Goal: Check status

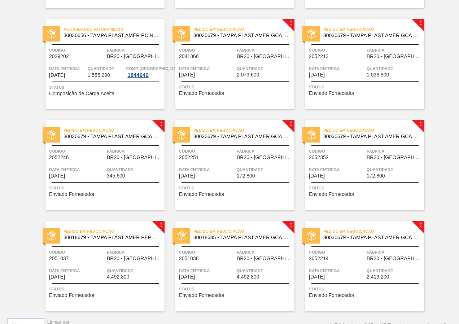
scroll to position [263, 0]
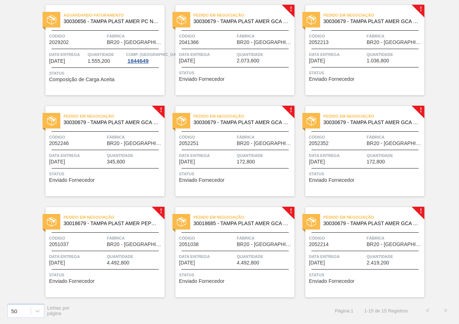
click at [279, 86] on div "Pedido em Negociação 30030679 - TAMPA PLAST AMER GCA ZERO NIV24 Código 2041366 …" at bounding box center [235, 50] width 119 height 90
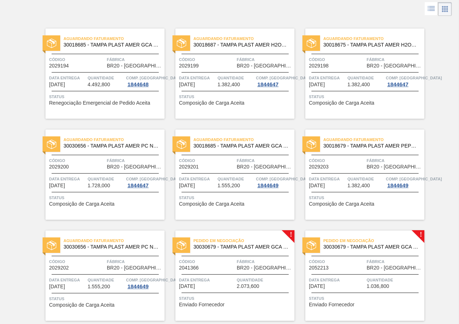
scroll to position [72, 0]
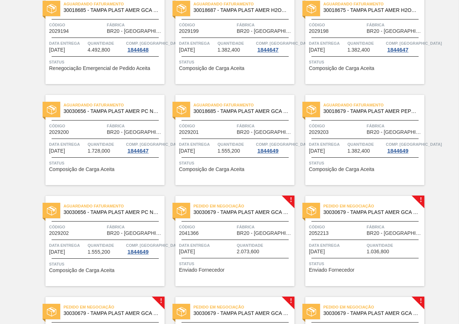
click at [368, 272] on div "Status Enviado Fornecedor" at bounding box center [366, 266] width 114 height 12
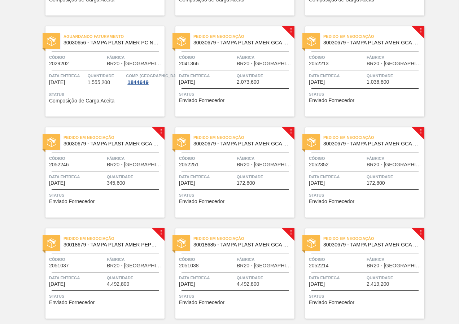
scroll to position [253, 0]
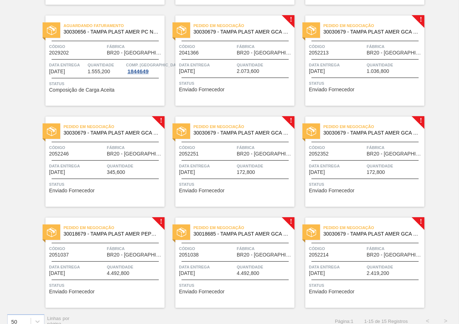
click at [121, 190] on div "Status Enviado Fornecedor" at bounding box center [106, 187] width 114 height 12
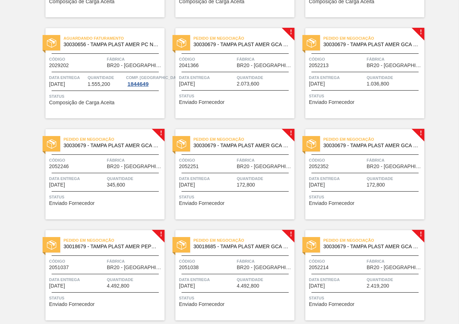
scroll to position [253, 0]
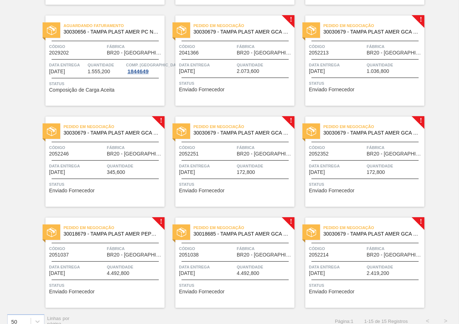
click at [120, 191] on div "Status Enviado Fornecedor" at bounding box center [106, 187] width 114 height 12
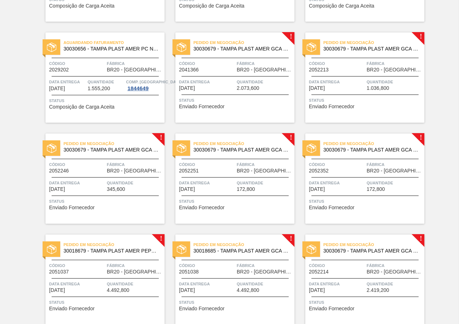
scroll to position [253, 0]
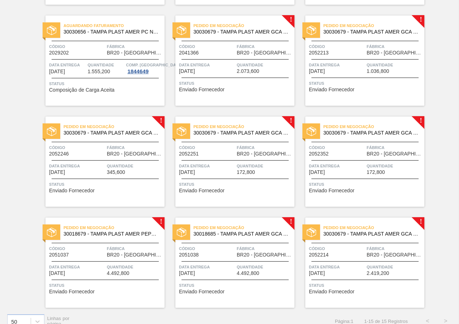
click at [246, 198] on div "Pedido em Negociação 30030679 - TAMPA PLAST AMER GCA ZERO NIV24 Código 2052251 …" at bounding box center [235, 162] width 119 height 90
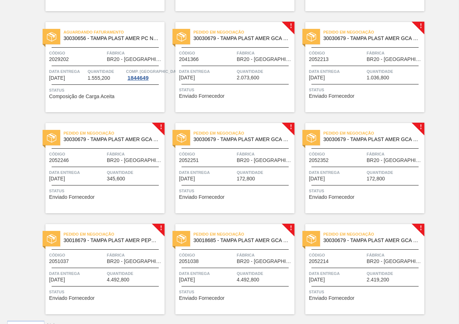
scroll to position [253, 0]
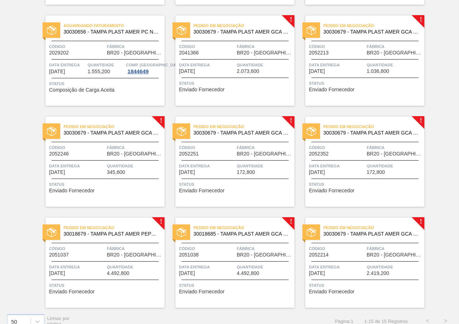
click at [20, 204] on div "Aguardando Faturamento 30018685 - TAMPA PLAST AMER GCA S/LINER Código 2029194 F…" at bounding box center [229, 55] width 459 height 506
click at [355, 175] on div "Data Entrega [DATE]" at bounding box center [337, 169] width 56 height 13
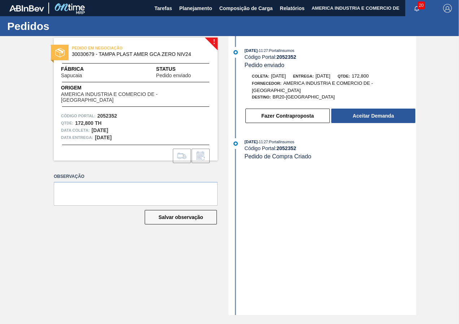
click at [141, 102] on div "PEDIDO EM NEGOCIAÇÃO 30030679 - TAMPA PLAST AMER GCA ZERO NIV24 Fábrica Sapucai…" at bounding box center [136, 99] width 164 height 123
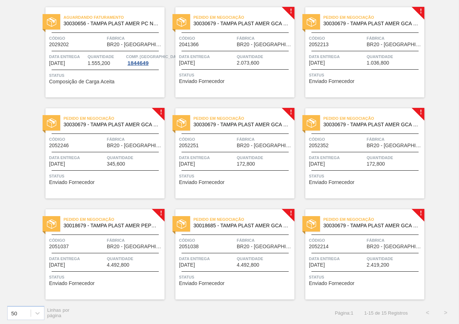
scroll to position [263, 0]
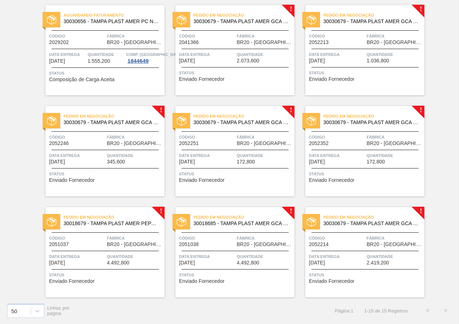
click at [369, 289] on div "Pedido em Negociação 30030679 - TAMPA PLAST AMER GCA ZERO NIV24 Código 2052214 …" at bounding box center [365, 252] width 119 height 90
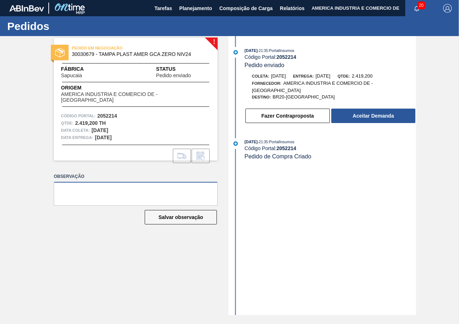
click at [84, 199] on textarea at bounding box center [136, 194] width 164 height 24
click at [35, 226] on div "! PEDIDO EM NEGOCIAÇÃO 30030679 - TAMPA PLAST AMER GCA ZERO NIV24 Fábrica Sapuc…" at bounding box center [229, 175] width 459 height 279
click at [204, 170] on div "! PEDIDO EM NEGOCIAÇÃO 30030679 - TAMPA PLAST AMER GCA ZERO NIV24 Fábrica Sapuc…" at bounding box center [130, 175] width 175 height 279
click at [345, 233] on div "[DATE] 21:35 : PortalInsumos Código Portal: 2052214 Pedido enviado Coleta: [DAT…" at bounding box center [323, 175] width 186 height 279
click at [209, 173] on label "Observação" at bounding box center [136, 177] width 164 height 10
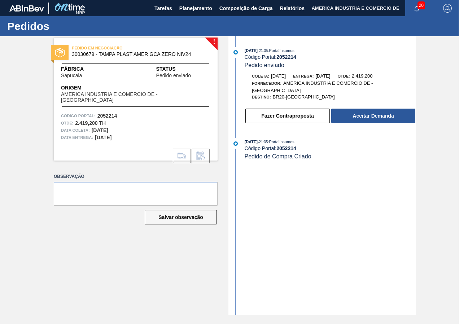
click at [133, 166] on div "! PEDIDO EM NEGOCIAÇÃO 30030679 - TAMPA PLAST AMER GCA ZERO NIV24 Fábrica Sapuc…" at bounding box center [130, 175] width 175 height 279
click at [0, 0] on html "Tarefas Planejamento Composição de Carga Relatórios AMERICA INDUSTRIA E COMERCI…" at bounding box center [229, 0] width 459 height 0
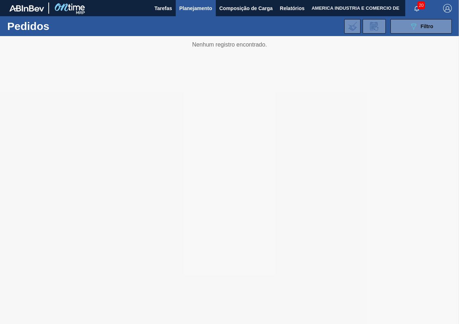
click at [124, 21] on div "089F7B8B-B2A5-4AFE-B5C0-19BA573D28AC Filtro Código Pedido Portal Códido PO SAP …" at bounding box center [281, 27] width 349 height 22
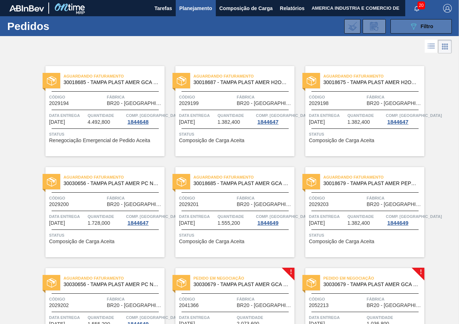
click at [402, 29] on button "089F7B8B-B2A5-4AFE-B5C0-19BA573D28AC Filtro" at bounding box center [421, 26] width 61 height 14
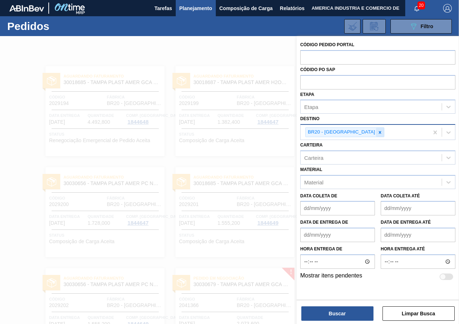
click at [378, 135] on icon at bounding box center [380, 132] width 5 height 5
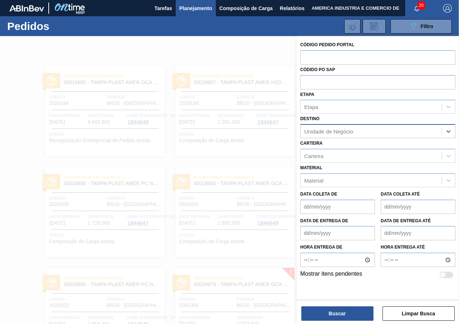
click at [352, 134] on div "Unidade de Negócio" at bounding box center [328, 132] width 49 height 6
type input "curitibana"
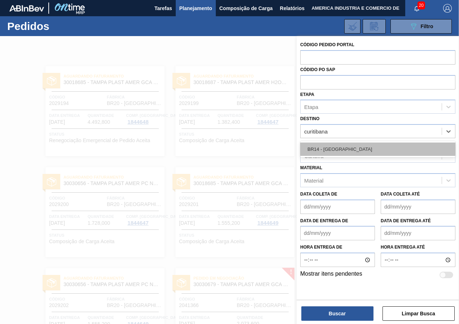
click at [352, 147] on div "BR14 - [GEOGRAPHIC_DATA]" at bounding box center [378, 149] width 155 height 13
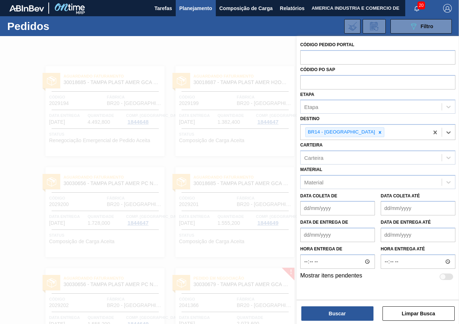
click at [304, 293] on div "Código Pedido Portal Códido PO SAP Etapa Etapa Destino option BR14 - [GEOGRAPHI…" at bounding box center [378, 167] width 163 height 263
click at [335, 310] on button "Buscar" at bounding box center [338, 314] width 72 height 14
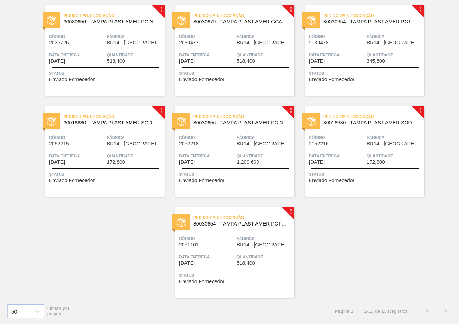
scroll to position [263, 0]
click at [105, 181] on div "Status Enviado Fornecedor" at bounding box center [106, 176] width 114 height 12
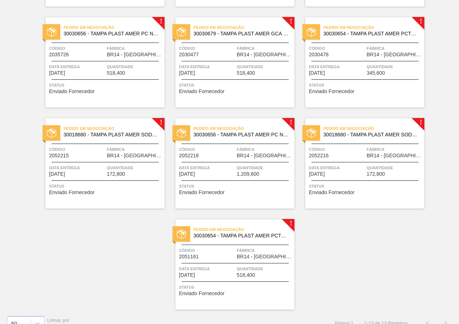
scroll to position [253, 0]
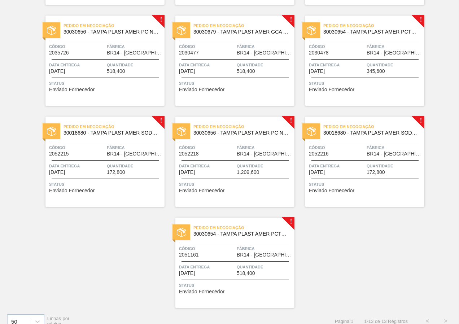
click at [238, 196] on div "Pedido em Negociação 30030656 - TAMPA PLAST AMER PC NIV24 Código 2052218 Fábric…" at bounding box center [235, 162] width 119 height 90
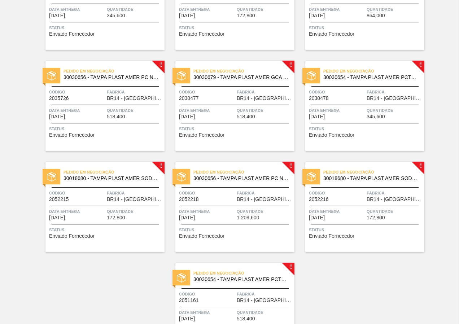
scroll to position [263, 0]
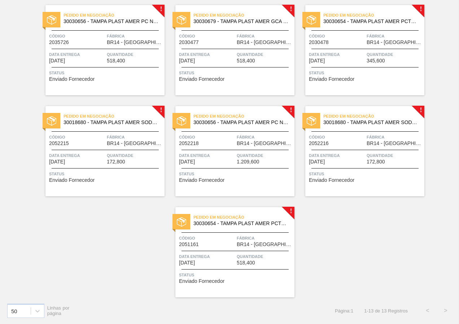
click at [369, 184] on div "Pedido em Negociação 30018680 - TAMPA PLAST AMER SODA S/LINER Código 2052216 Fá…" at bounding box center [365, 151] width 119 height 90
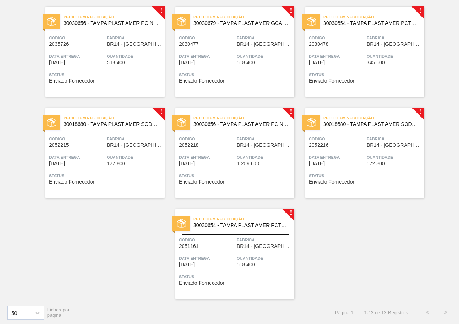
scroll to position [263, 0]
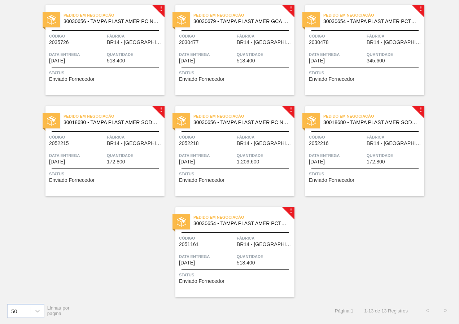
click at [214, 269] on div at bounding box center [235, 269] width 107 height 0
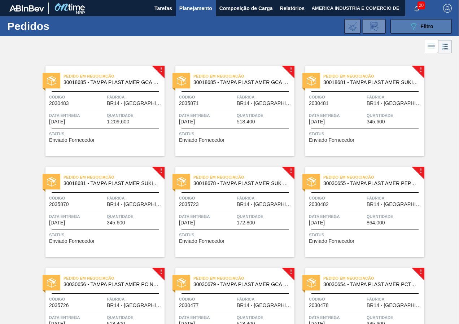
click at [408, 30] on button "089F7B8B-B2A5-4AFE-B5C0-19BA573D28AC Filtro" at bounding box center [421, 26] width 61 height 14
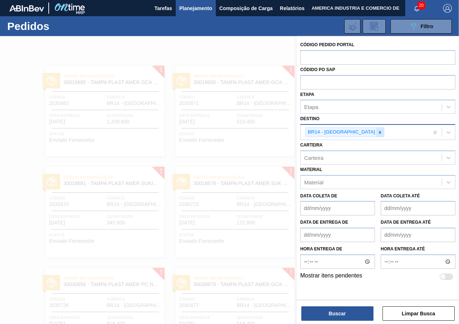
click at [376, 135] on div at bounding box center [380, 132] width 8 height 9
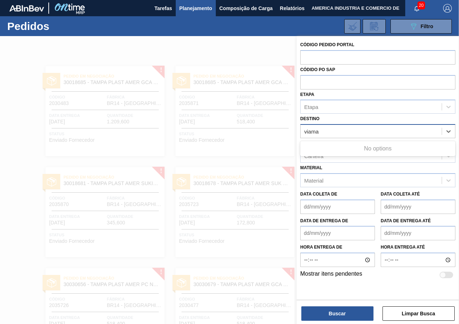
type input "viam"
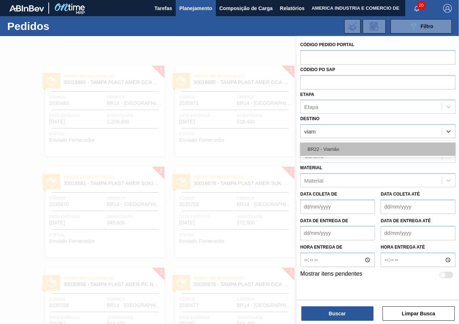
click at [350, 151] on div "BR22 - Viamão" at bounding box center [378, 149] width 155 height 13
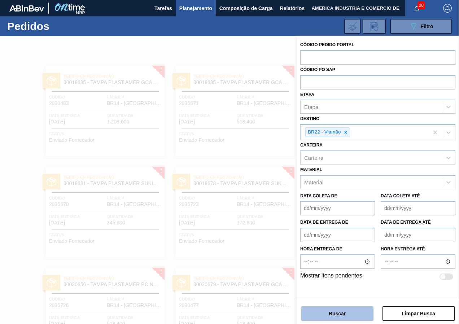
click at [341, 309] on button "Buscar" at bounding box center [338, 314] width 72 height 14
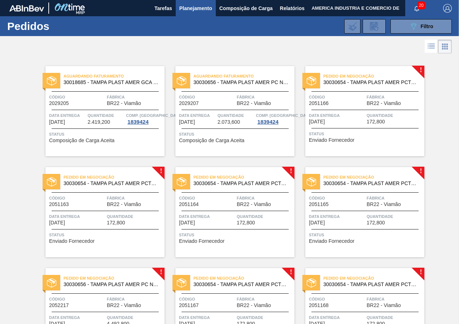
click at [362, 142] on div "Pedido em Negociação 30030654 - TAMPA PLAST AMER PCTW NIV24 Código 2051166 Fábr…" at bounding box center [365, 111] width 119 height 90
click at [77, 220] on span "Data Entrega" at bounding box center [77, 216] width 56 height 7
click at [243, 240] on div "Status Enviado Fornecedor" at bounding box center [236, 238] width 114 height 12
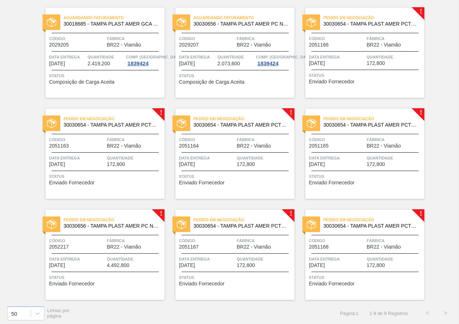
scroll to position [61, 0]
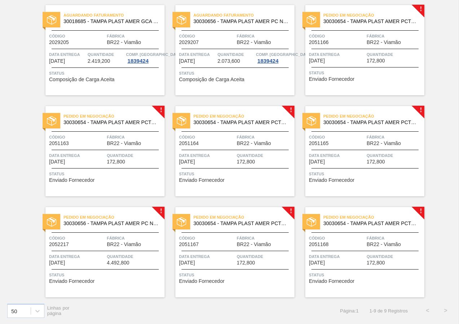
click at [376, 188] on div "Pedido em Negociação 30030654 - TAMPA PLAST AMER PCTW NIV24 Código 2051165 Fábr…" at bounding box center [365, 151] width 119 height 90
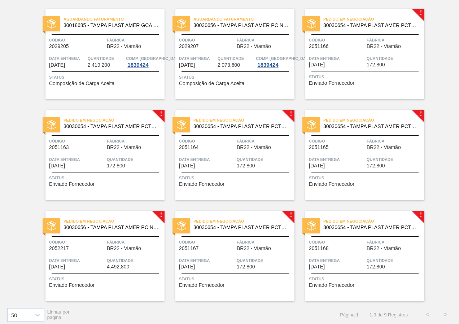
scroll to position [61, 0]
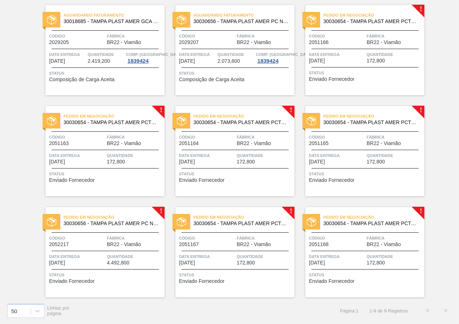
click at [101, 255] on span "Data Entrega" at bounding box center [77, 256] width 56 height 7
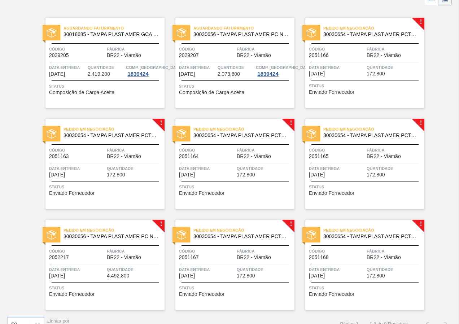
scroll to position [61, 0]
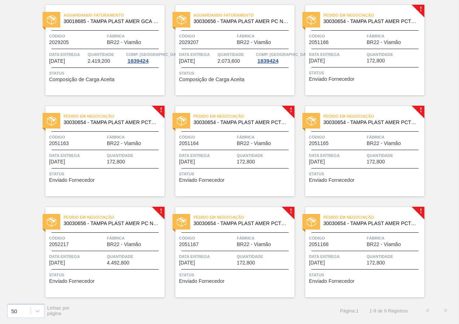
click at [237, 281] on div "Status Enviado Fornecedor" at bounding box center [236, 278] width 114 height 12
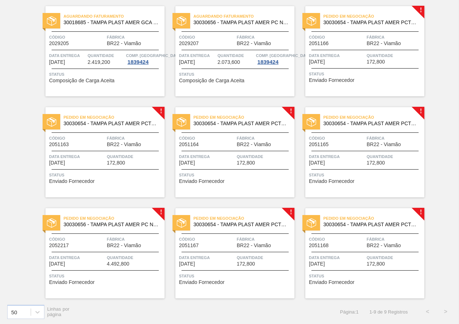
scroll to position [61, 0]
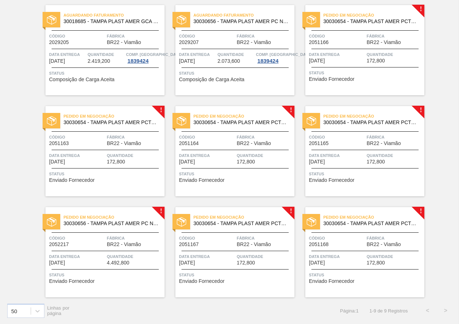
click at [385, 282] on div "Status Enviado Fornecedor" at bounding box center [366, 278] width 114 height 12
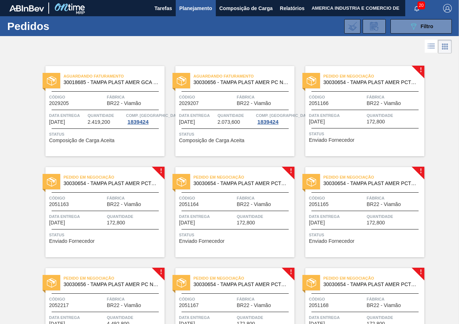
click at [441, 235] on div "Aguardando Faturamento 30018685 - TAMPA PLAST AMER GCA S/LINER Código 2029205 F…" at bounding box center [229, 206] width 459 height 303
